Goal: Information Seeking & Learning: Learn about a topic

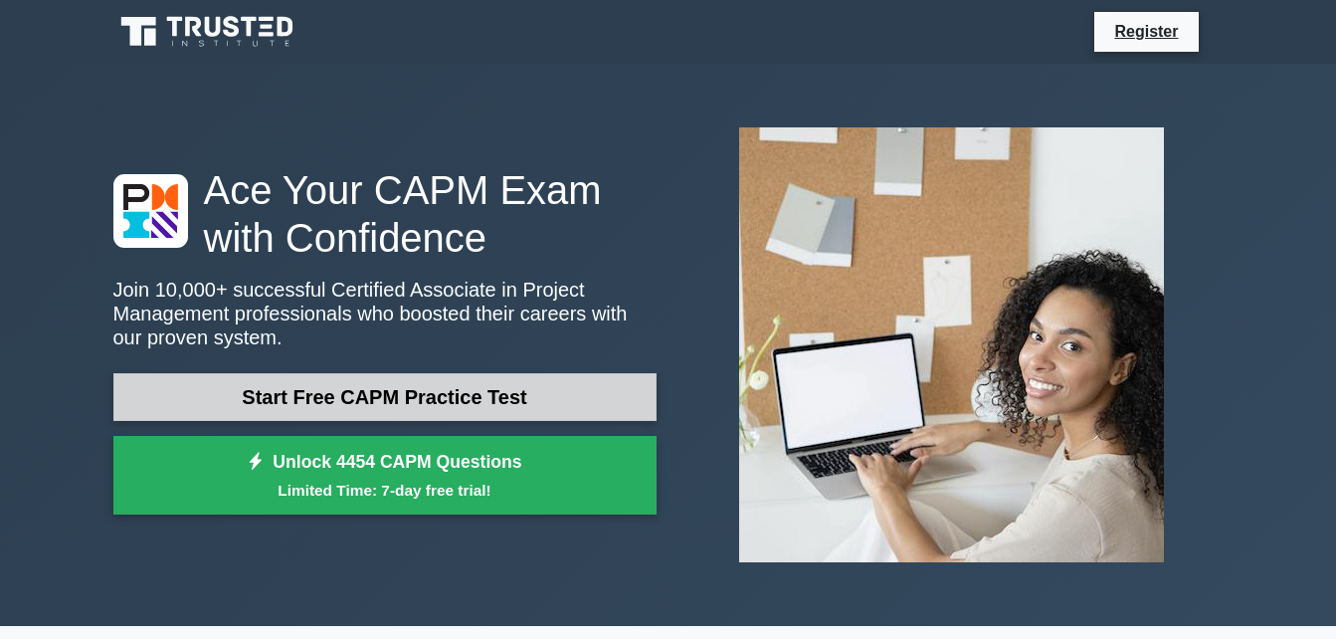
click at [512, 400] on link "Start Free CAPM Practice Test" at bounding box center [384, 397] width 543 height 48
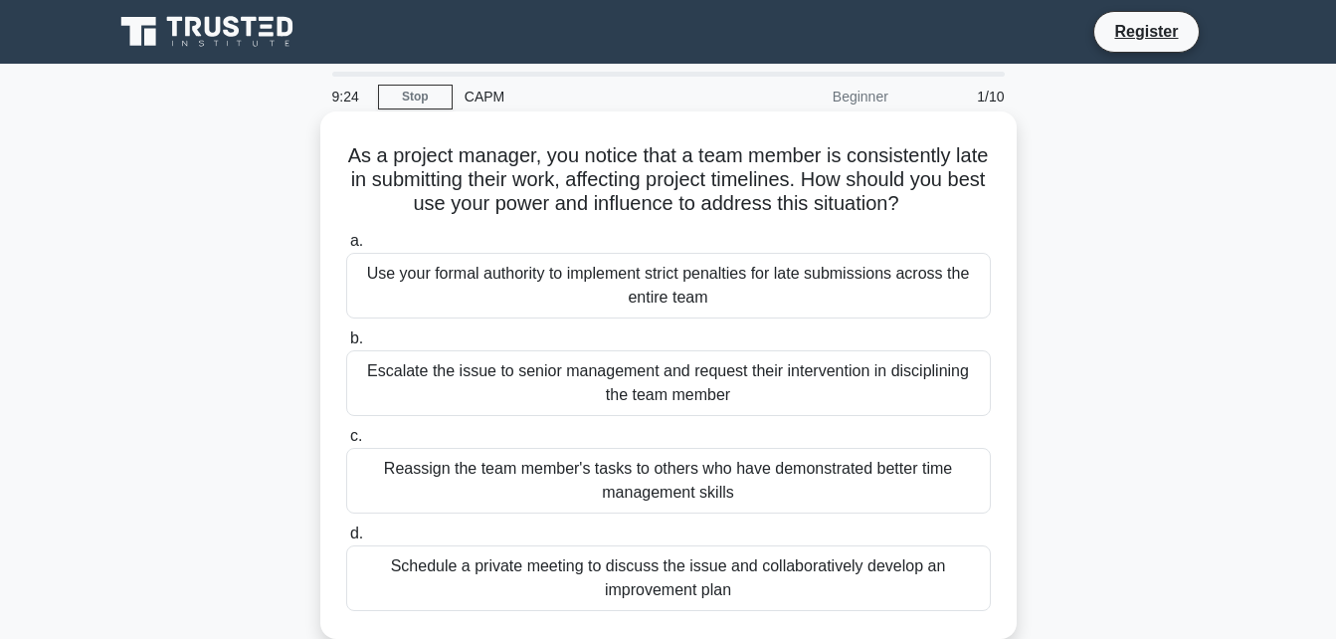
click at [514, 295] on div "Use your formal authority to implement strict penalties for late submissions ac…" at bounding box center [668, 286] width 645 height 66
click at [346, 248] on input "a. Use your formal authority to implement strict penalties for late submissions…" at bounding box center [346, 241] width 0 height 13
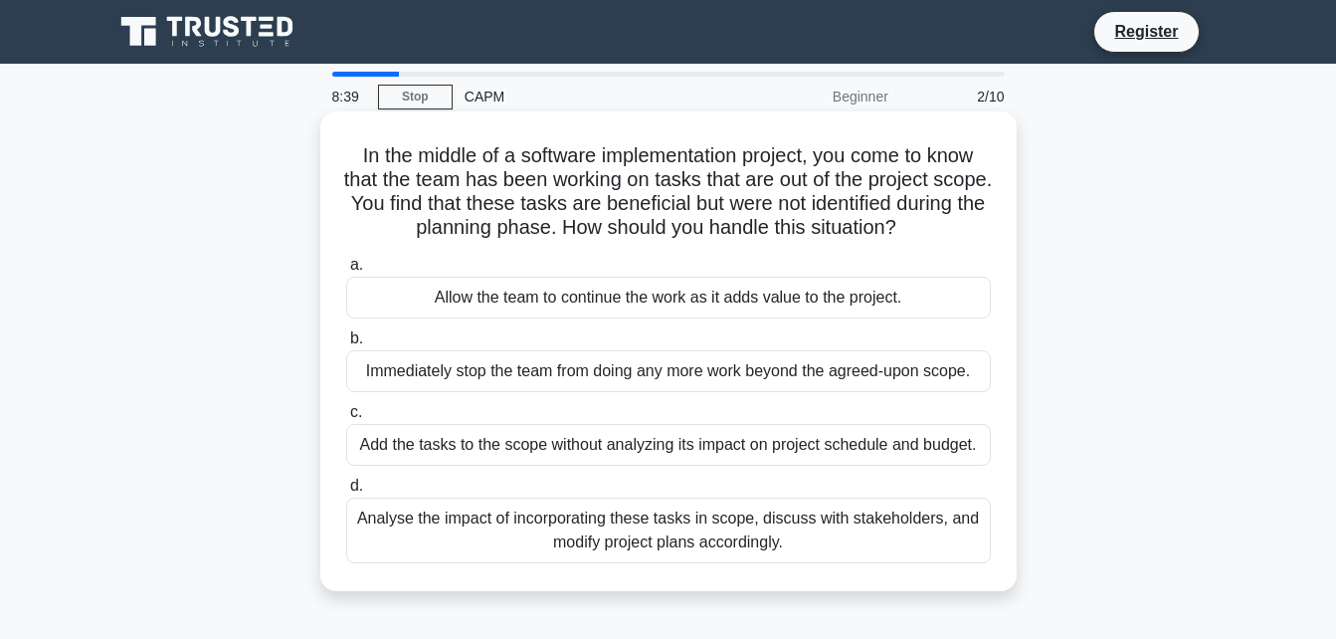
click at [654, 529] on div "Analyse the impact of incorporating these tasks in scope, discuss with stakehol…" at bounding box center [668, 531] width 645 height 66
click at [346, 493] on input "d. Analyse the impact of incorporating these tasks in scope, discuss with stake…" at bounding box center [346, 486] width 0 height 13
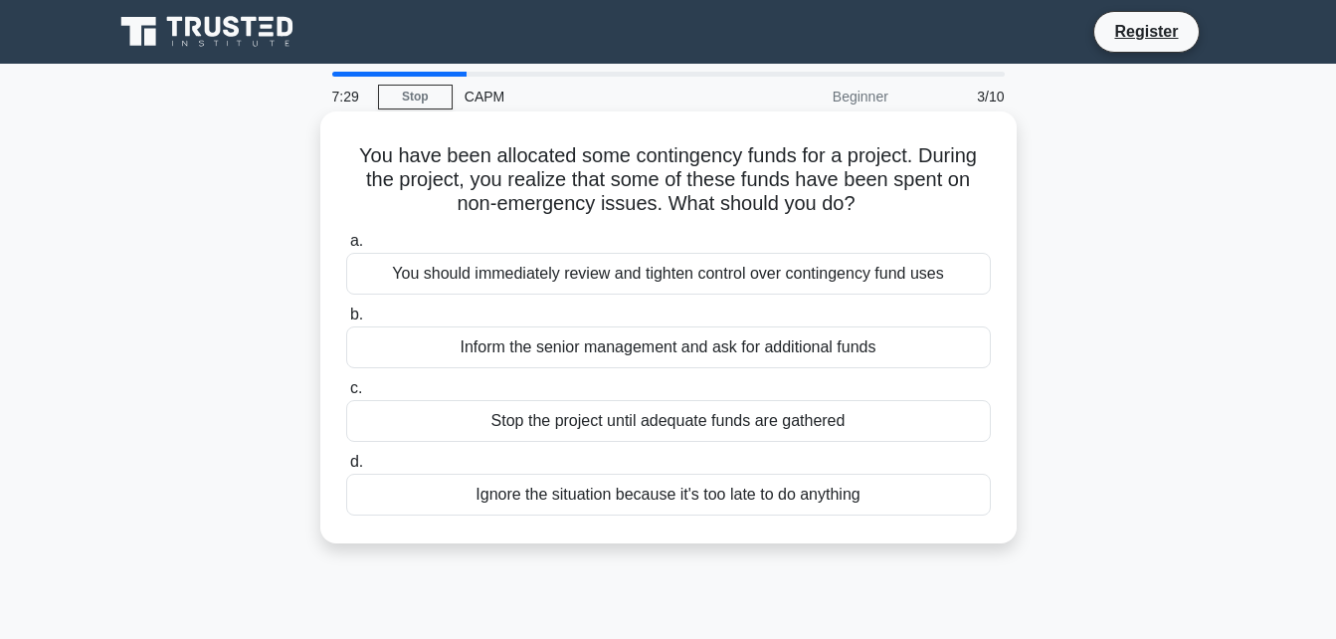
click at [685, 423] on div "Stop the project until adequate funds are gathered" at bounding box center [668, 421] width 645 height 42
click at [346, 395] on input "c. Stop the project until adequate funds are gathered" at bounding box center [346, 388] width 0 height 13
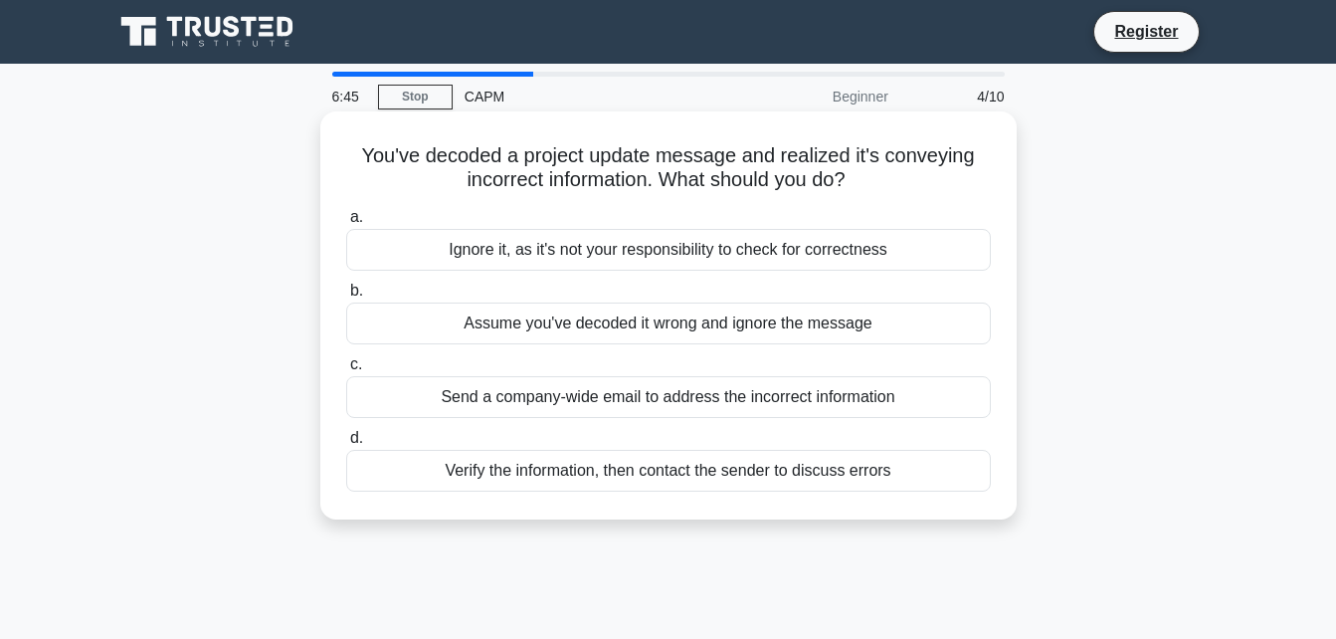
click at [698, 463] on div "Verify the information, then contact the sender to discuss errors" at bounding box center [668, 471] width 645 height 42
click at [346, 445] on input "d. Verify the information, then contact the sender to discuss errors" at bounding box center [346, 438] width 0 height 13
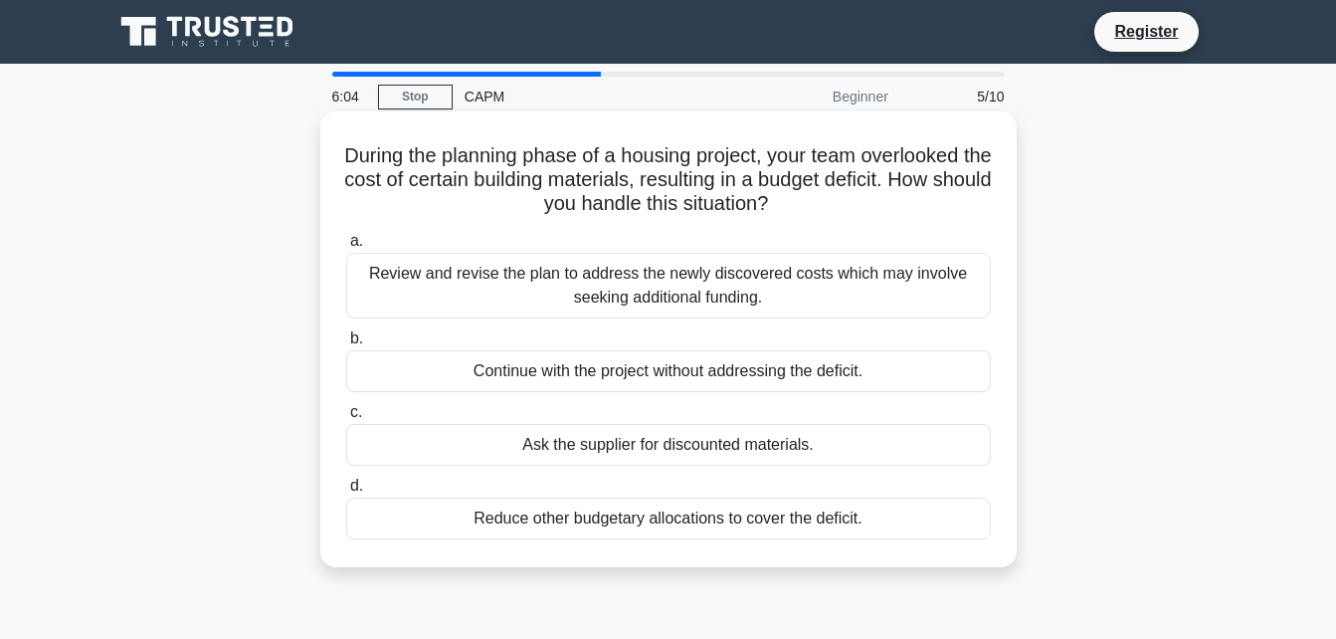
click at [738, 376] on div "Continue with the project without addressing the deficit." at bounding box center [668, 371] width 645 height 42
click at [346, 345] on input "b. Continue with the project without addressing the deficit." at bounding box center [346, 338] width 0 height 13
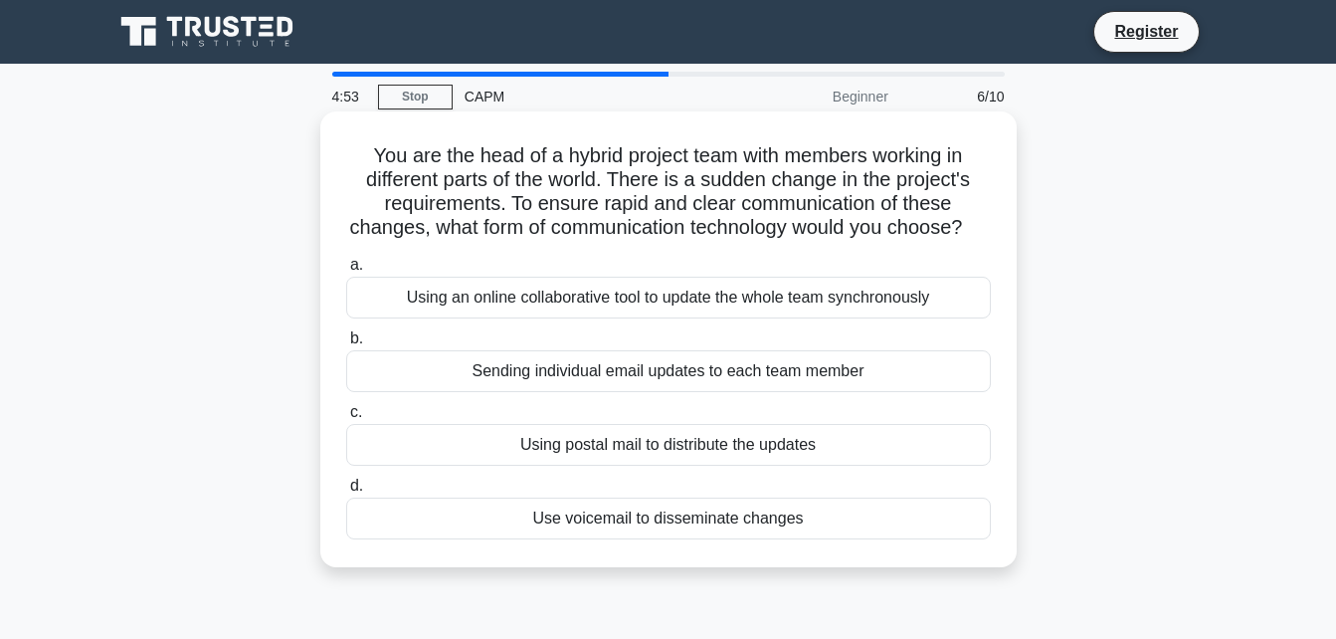
click at [719, 318] on div "Using an online collaborative tool to update the whole team synchronously" at bounding box center [668, 298] width 645 height 42
click at [346, 272] on input "a. Using an online collaborative tool to update the whole team synchronously" at bounding box center [346, 265] width 0 height 13
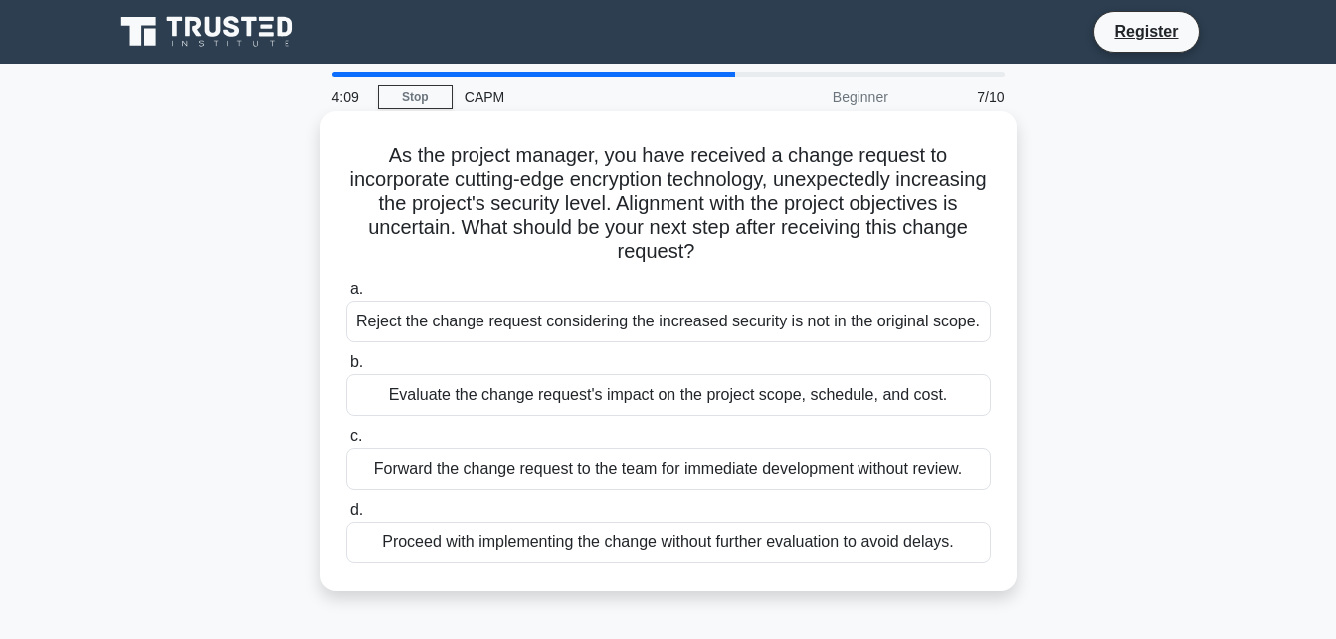
click at [760, 398] on div "Evaluate the change request's impact on the project scope, schedule, and cost." at bounding box center [668, 395] width 645 height 42
click at [346, 369] on input "b. Evaluate the change request's impact on the project scope, schedule, and cos…" at bounding box center [346, 362] width 0 height 13
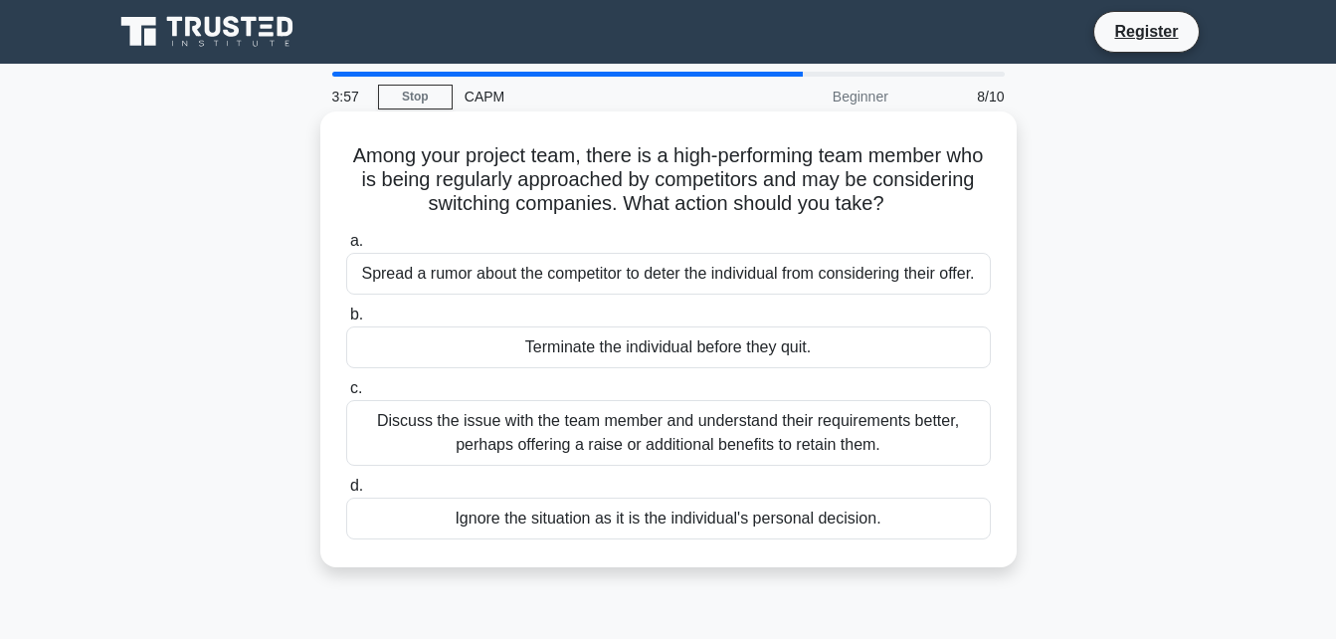
click at [754, 433] on div "Discuss the issue with the team member and understand their requirements better…" at bounding box center [668, 433] width 645 height 66
click at [346, 395] on input "c. Discuss the issue with the team member and understand their requirements bet…" at bounding box center [346, 388] width 0 height 13
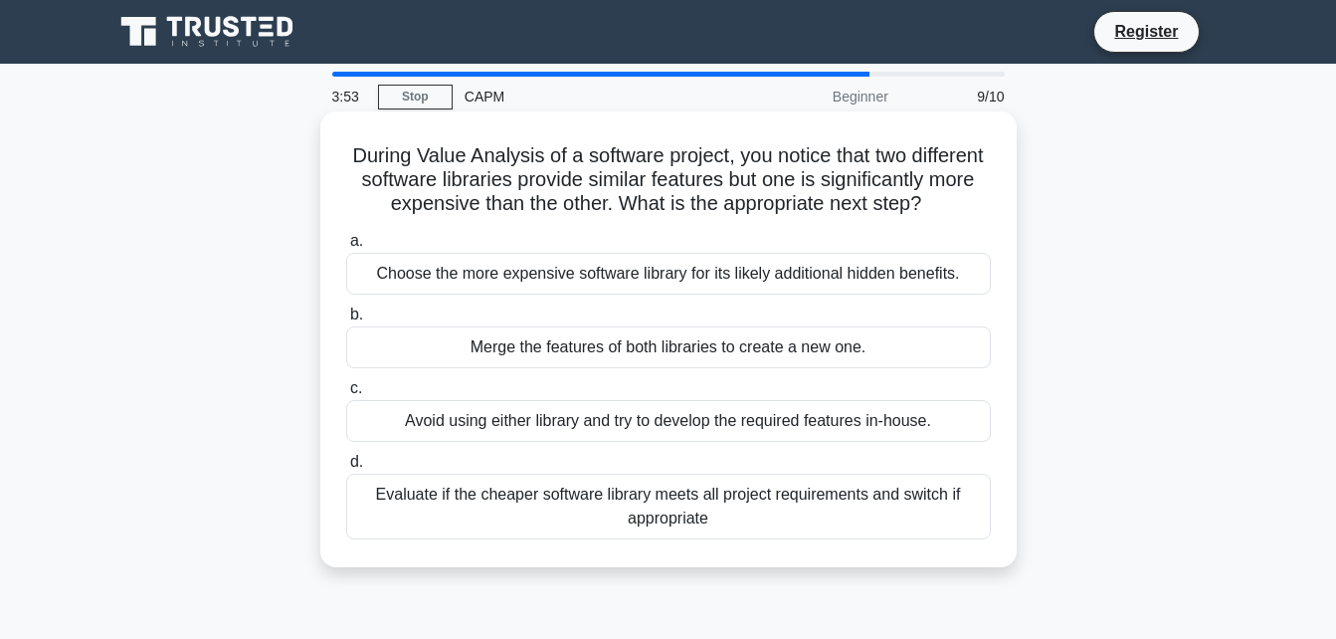
click at [738, 287] on div "Choose the more expensive software library for its likely additional hidden ben…" at bounding box center [668, 274] width 645 height 42
click at [346, 248] on input "a. Choose the more expensive software library for its likely additional hidden …" at bounding box center [346, 241] width 0 height 13
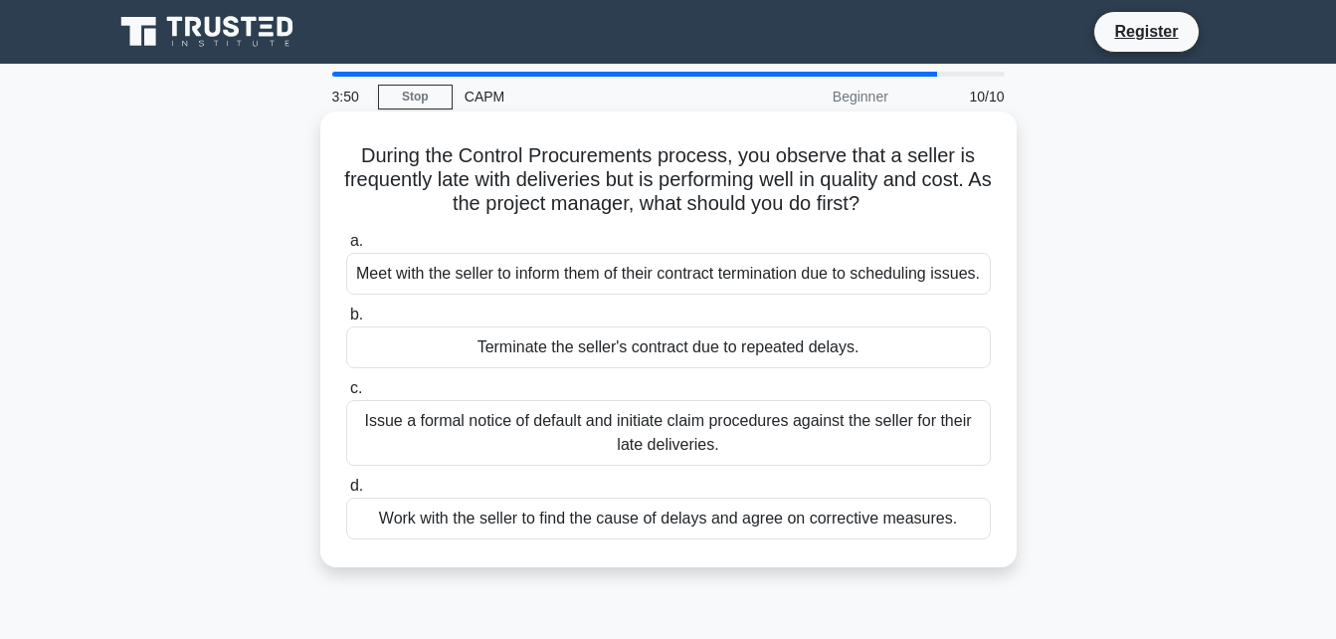
click at [717, 432] on div "Issue a formal notice of default and initiate claim procedures against the sell…" at bounding box center [668, 433] width 645 height 66
click at [346, 395] on input "c. Issue a formal notice of default and initiate claim procedures against the s…" at bounding box center [346, 388] width 0 height 13
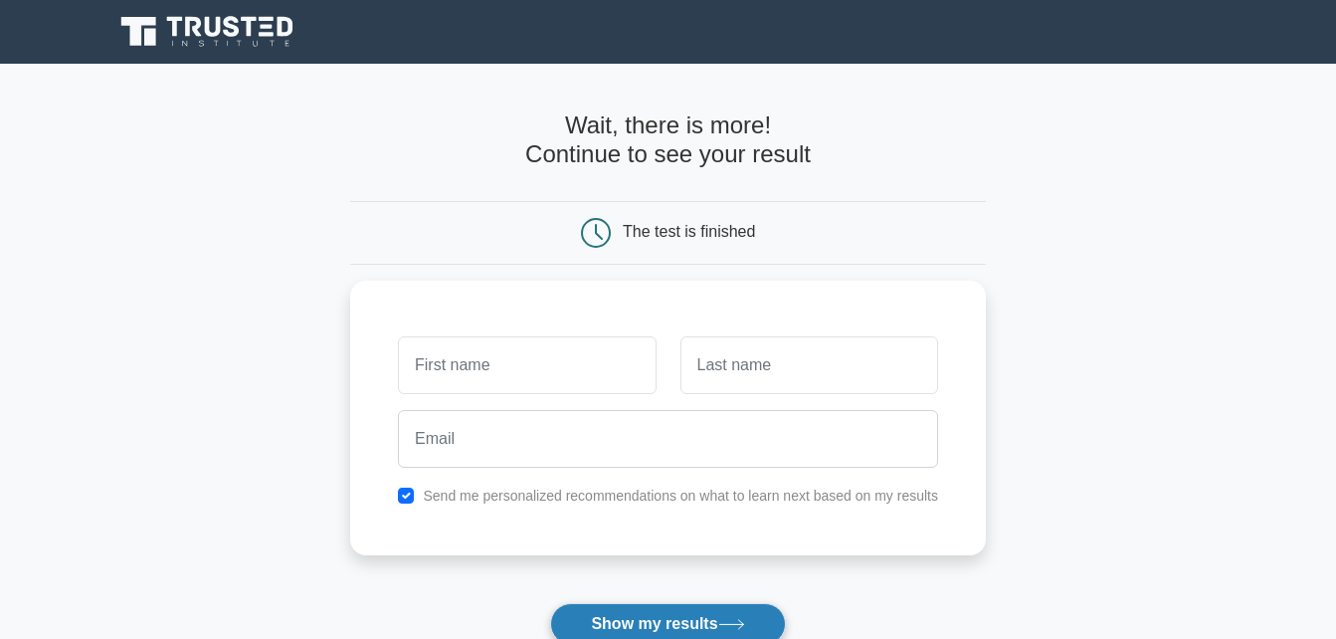
click at [701, 619] on button "Show my results" at bounding box center [667, 624] width 235 height 42
